Goal: Navigation & Orientation: Find specific page/section

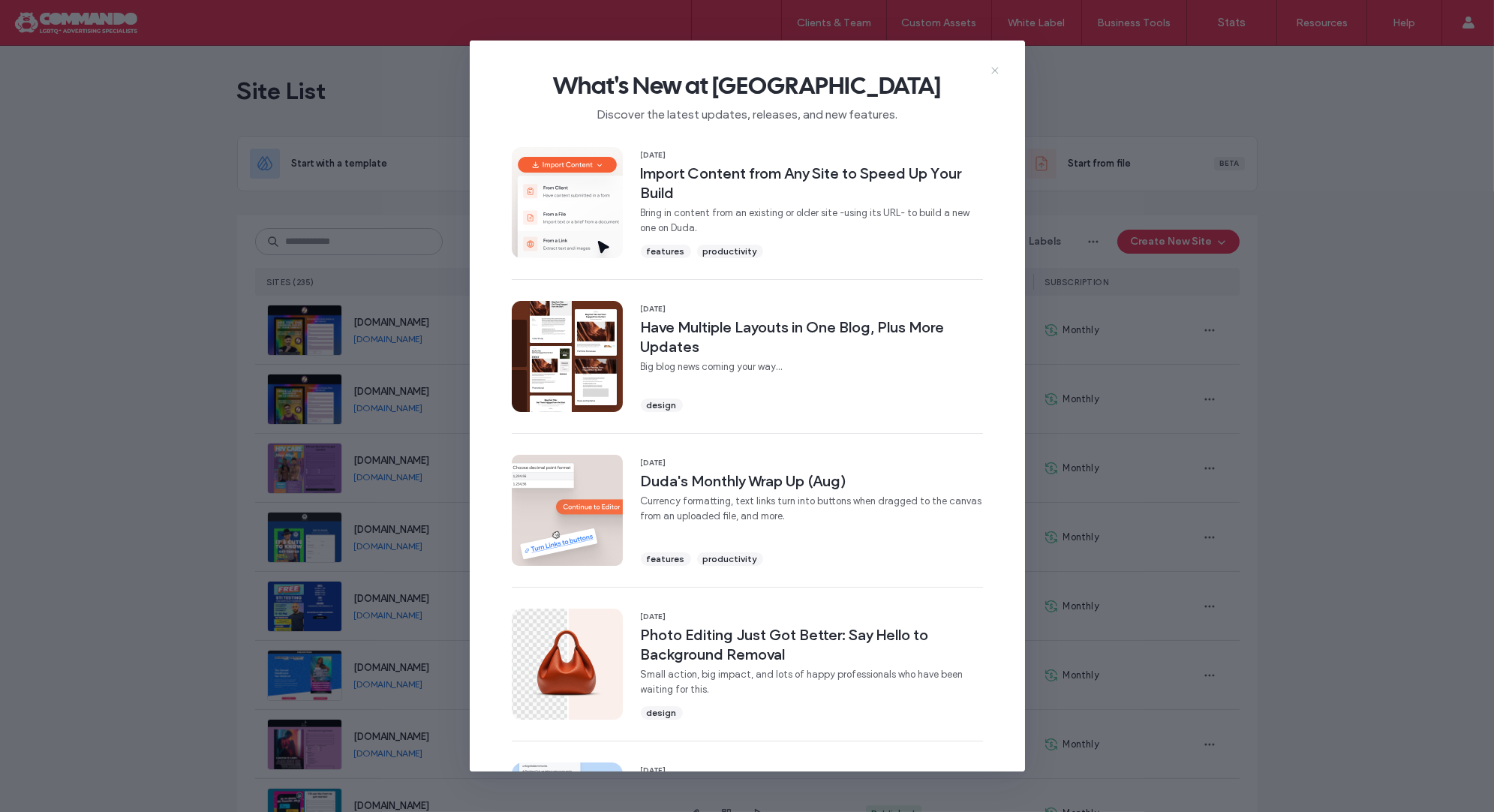
click at [991, 71] on icon at bounding box center [994, 70] width 12 height 12
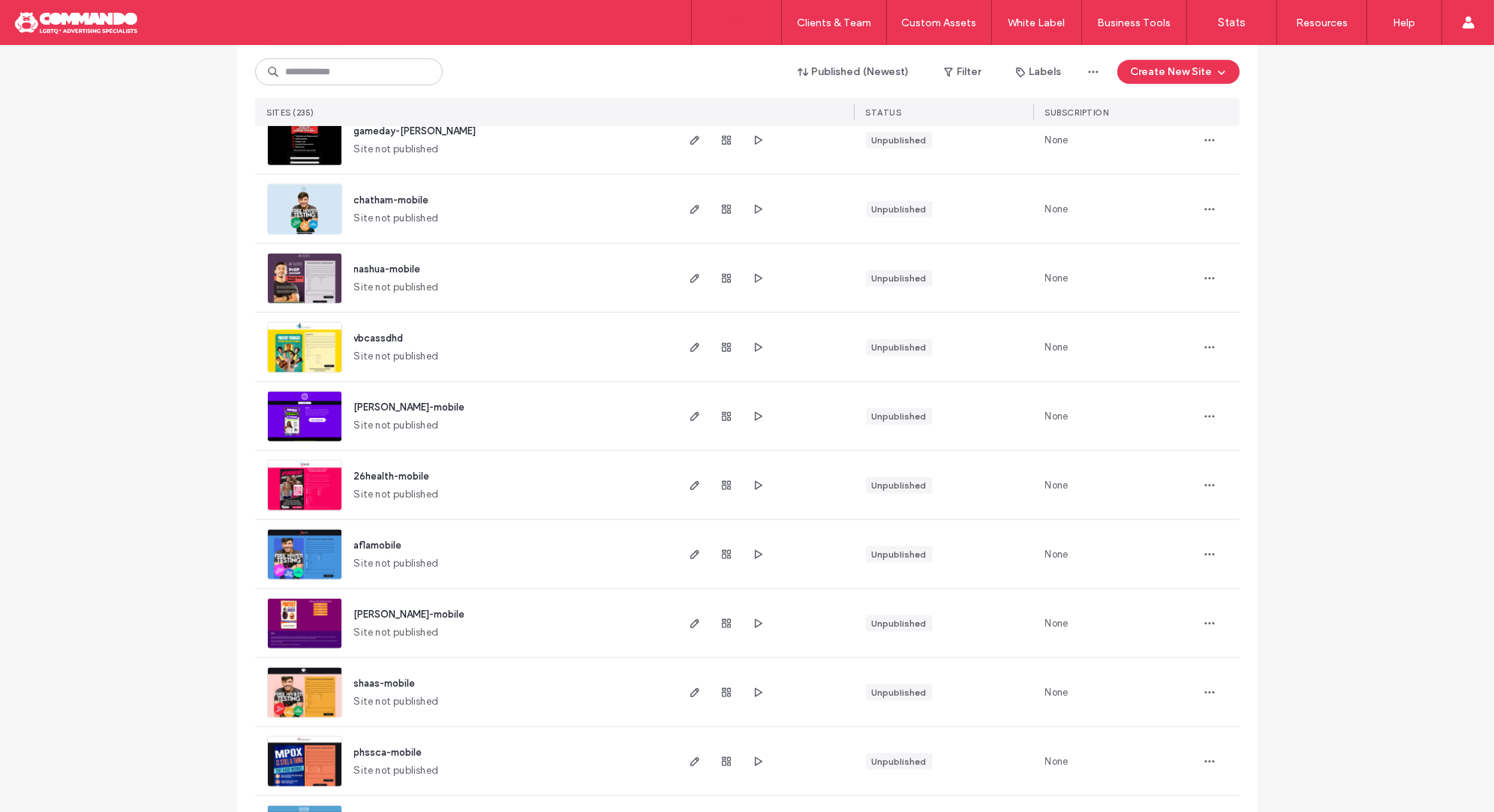
scroll to position [4605, 0]
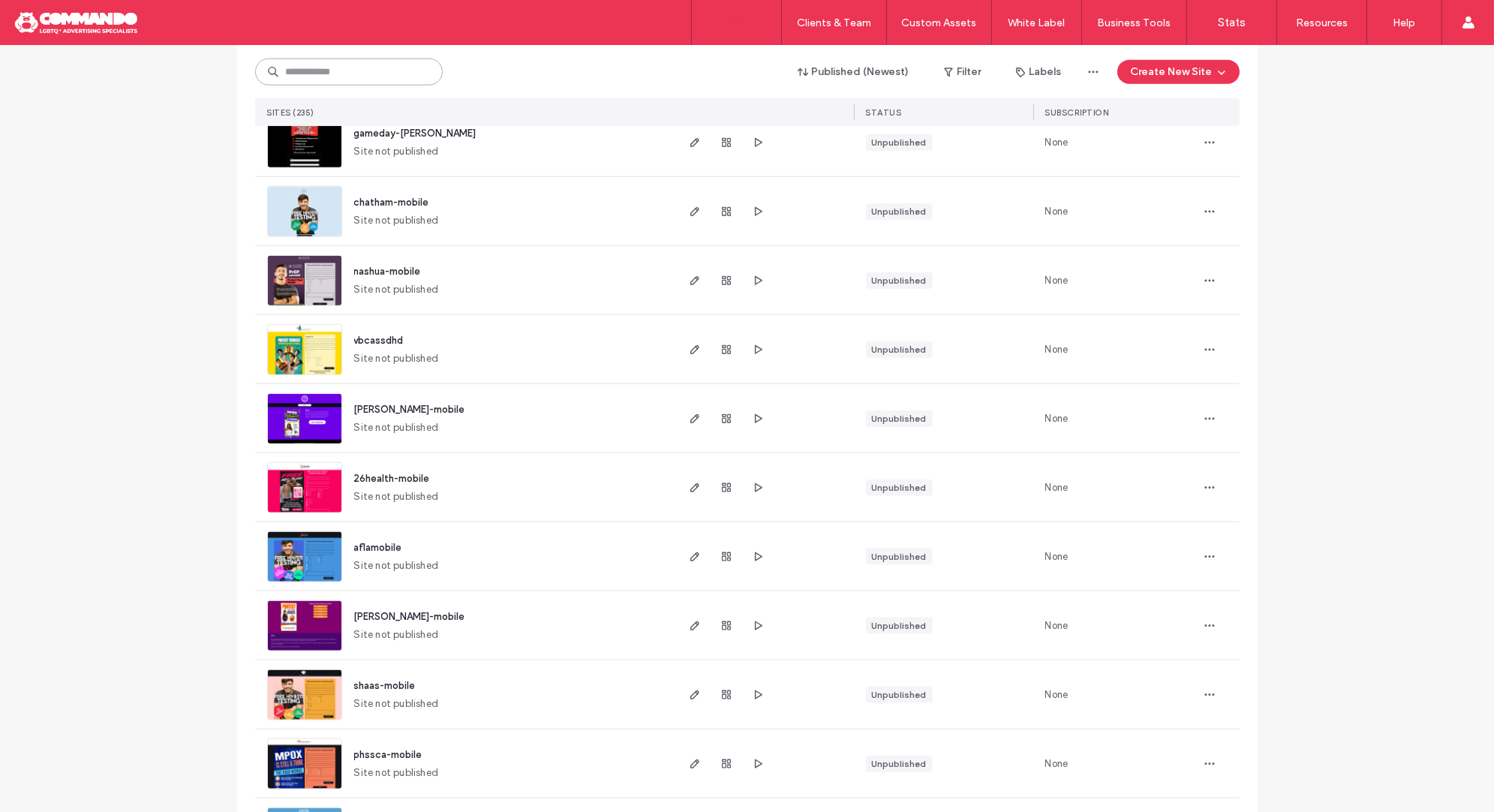
click at [407, 73] on input at bounding box center [348, 72] width 188 height 27
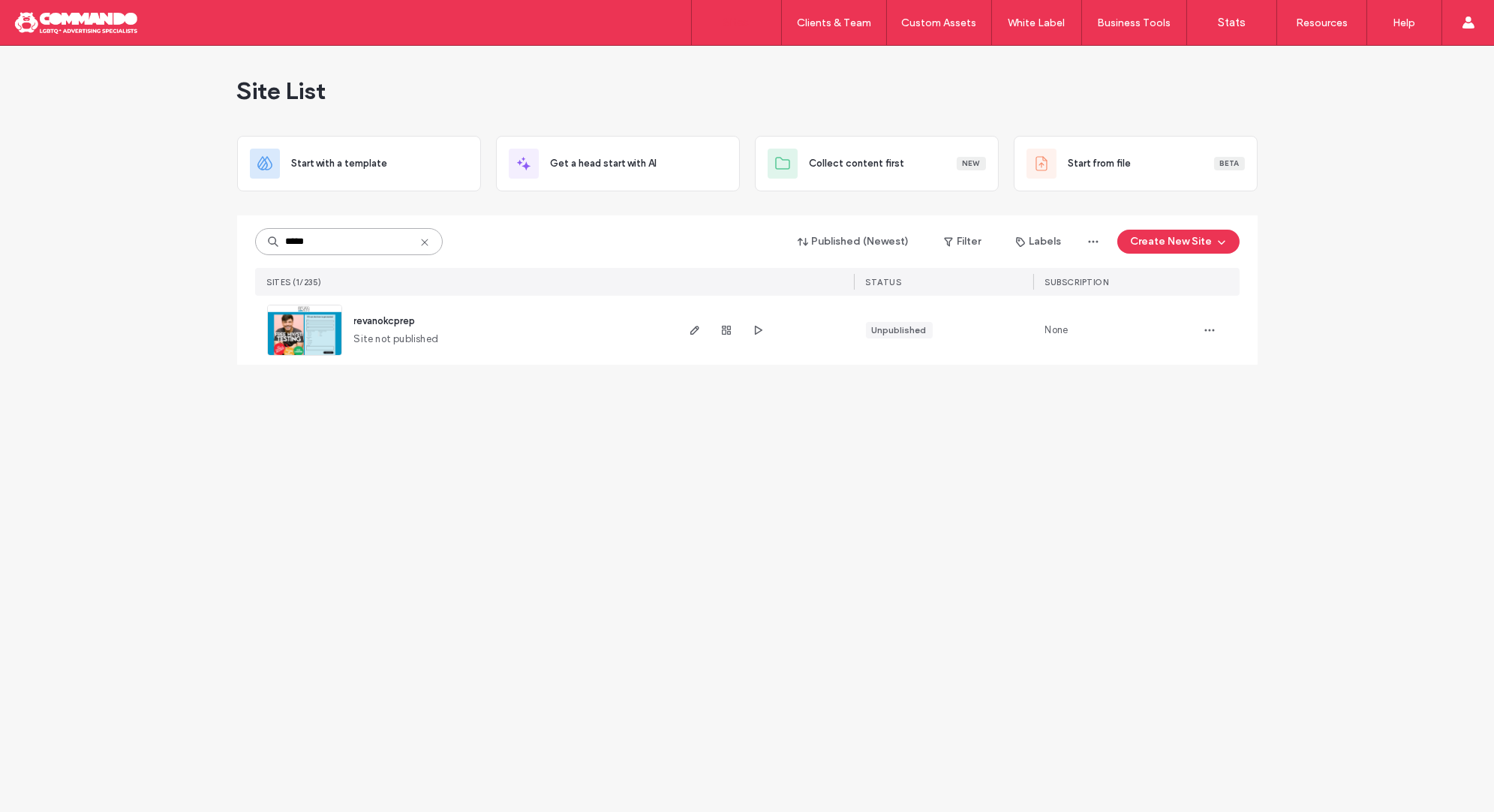
scroll to position [0, 0]
type input "*****"
click at [398, 316] on span "revanokcprep" at bounding box center [384, 320] width 62 height 11
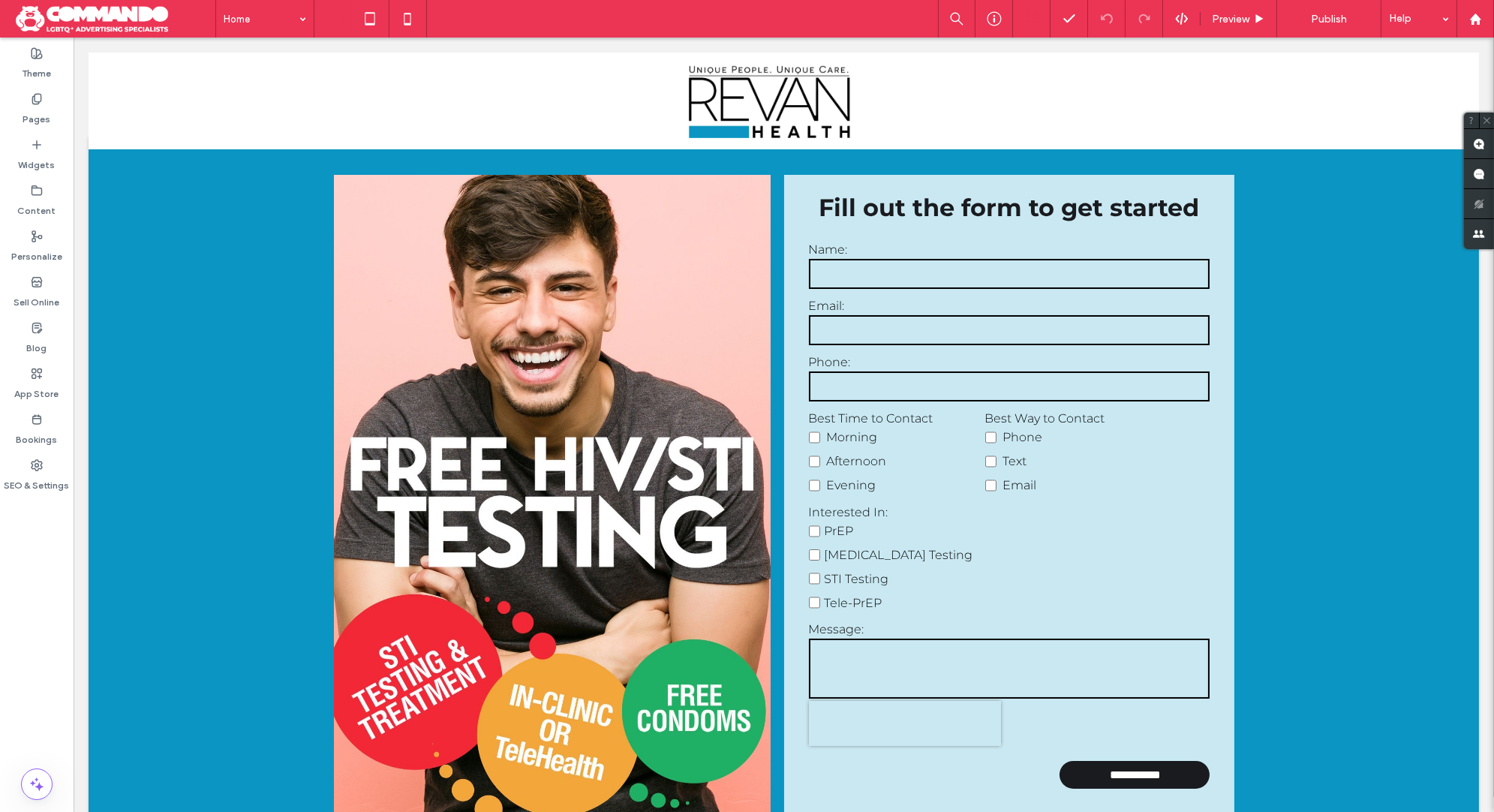
scroll to position [17, 0]
